Goal: Find specific page/section: Find specific page/section

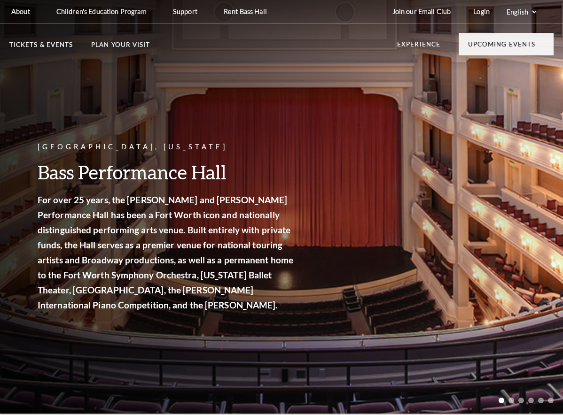
click at [87, 372] on div "[GEOGRAPHIC_DATA], [US_STATE] Bass Performance Hall For over 25 years, the [PER…" at bounding box center [281, 202] width 563 height 424
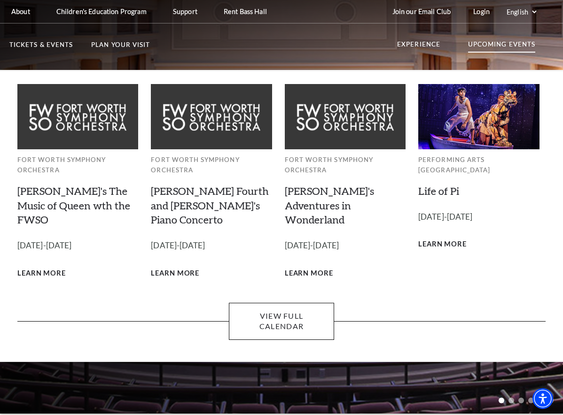
click at [499, 43] on p "Upcoming Events" at bounding box center [501, 46] width 67 height 11
click at [496, 44] on p "Upcoming Events" at bounding box center [501, 46] width 67 height 11
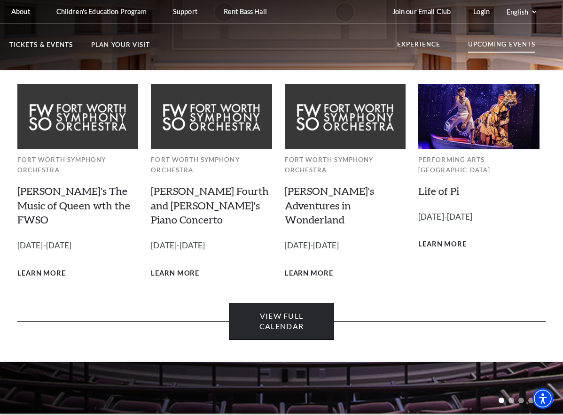
click at [285, 309] on link "View Full Calendar" at bounding box center [282, 321] width 106 height 37
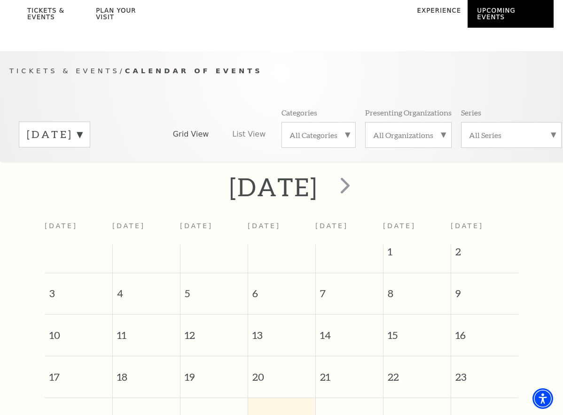
scroll to position [32, 0]
click at [359, 184] on span "next" at bounding box center [345, 186] width 27 height 27
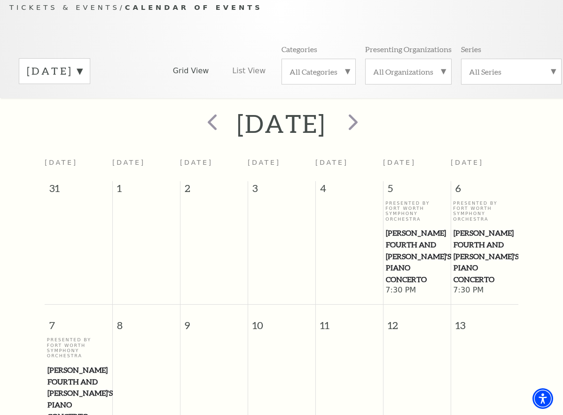
scroll to position [79, 0]
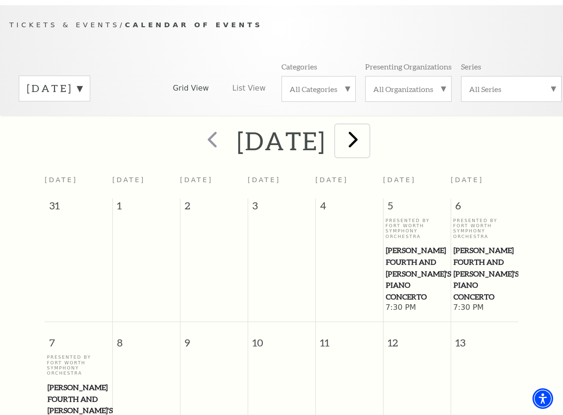
click at [367, 137] on span "next" at bounding box center [353, 139] width 27 height 27
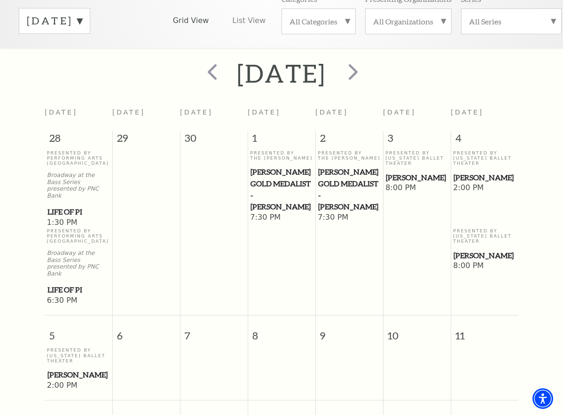
scroll to position [126, 0]
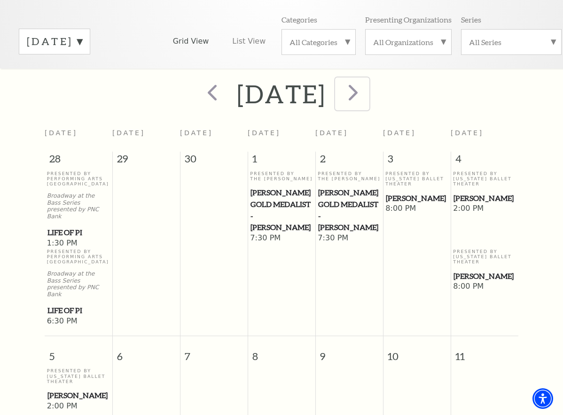
click at [367, 95] on span "next" at bounding box center [353, 92] width 27 height 27
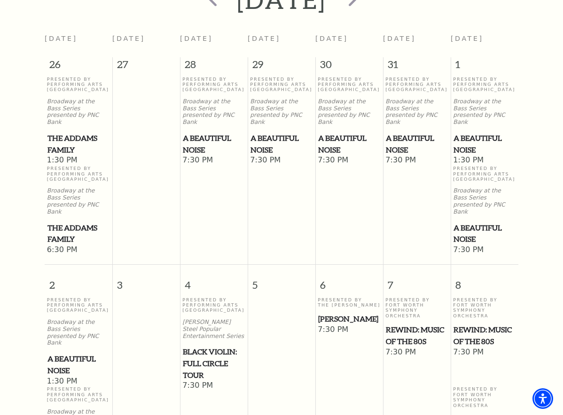
scroll to position [173, 0]
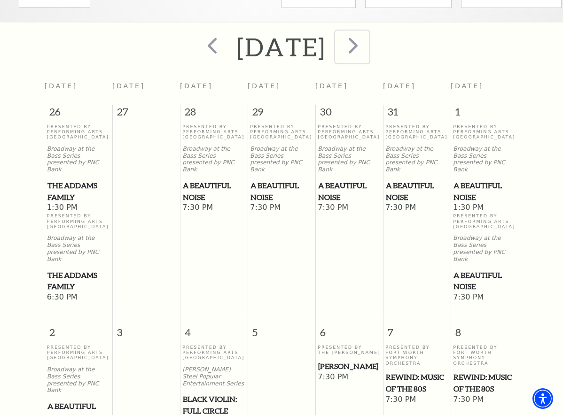
click at [367, 48] on span "next" at bounding box center [353, 45] width 27 height 27
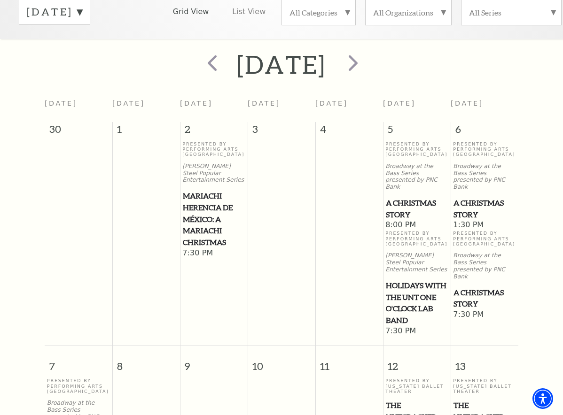
scroll to position [79, 0]
